Goal: Use online tool/utility: Utilize a website feature to perform a specific function

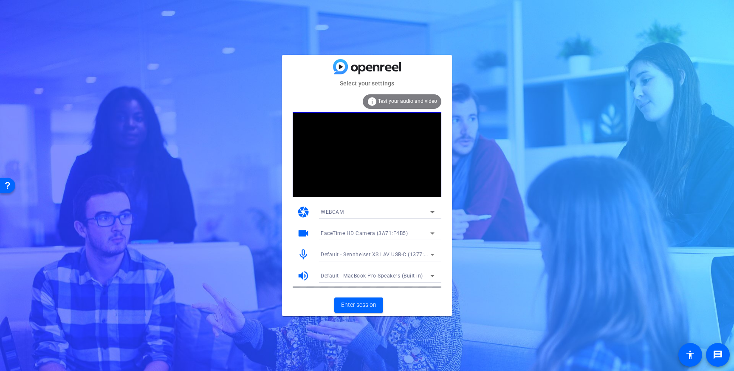
click at [356, 225] on div at bounding box center [377, 223] width 127 height 9
click at [357, 231] on span "FaceTime HD Camera (3A71:F4B5)" at bounding box center [364, 233] width 87 height 6
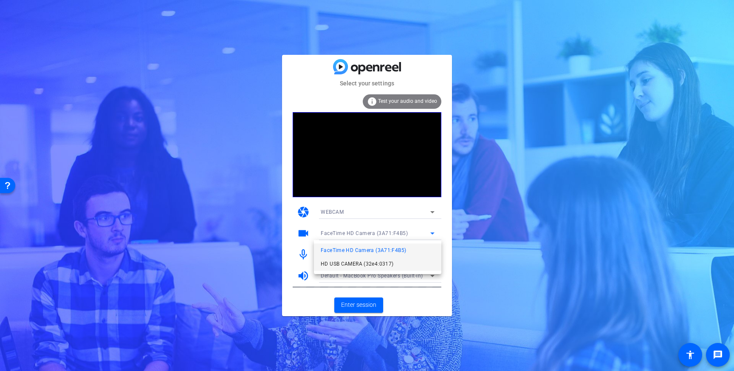
click at [358, 262] on span "HD USB CAMERA (32e4:0317)" at bounding box center [357, 264] width 73 height 10
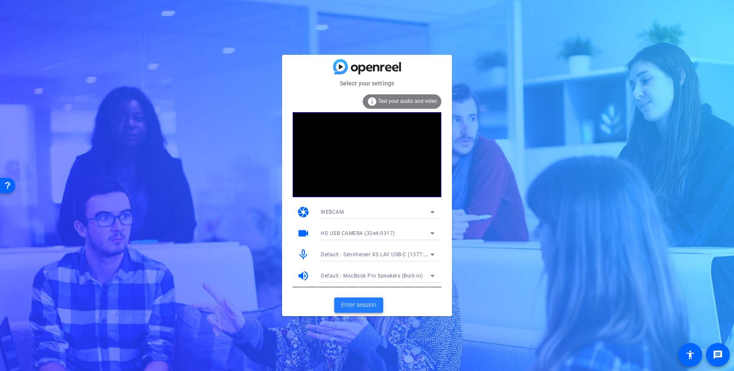
click at [354, 304] on span "Enter session" at bounding box center [358, 304] width 35 height 9
